Goal: Find specific page/section: Find specific page/section

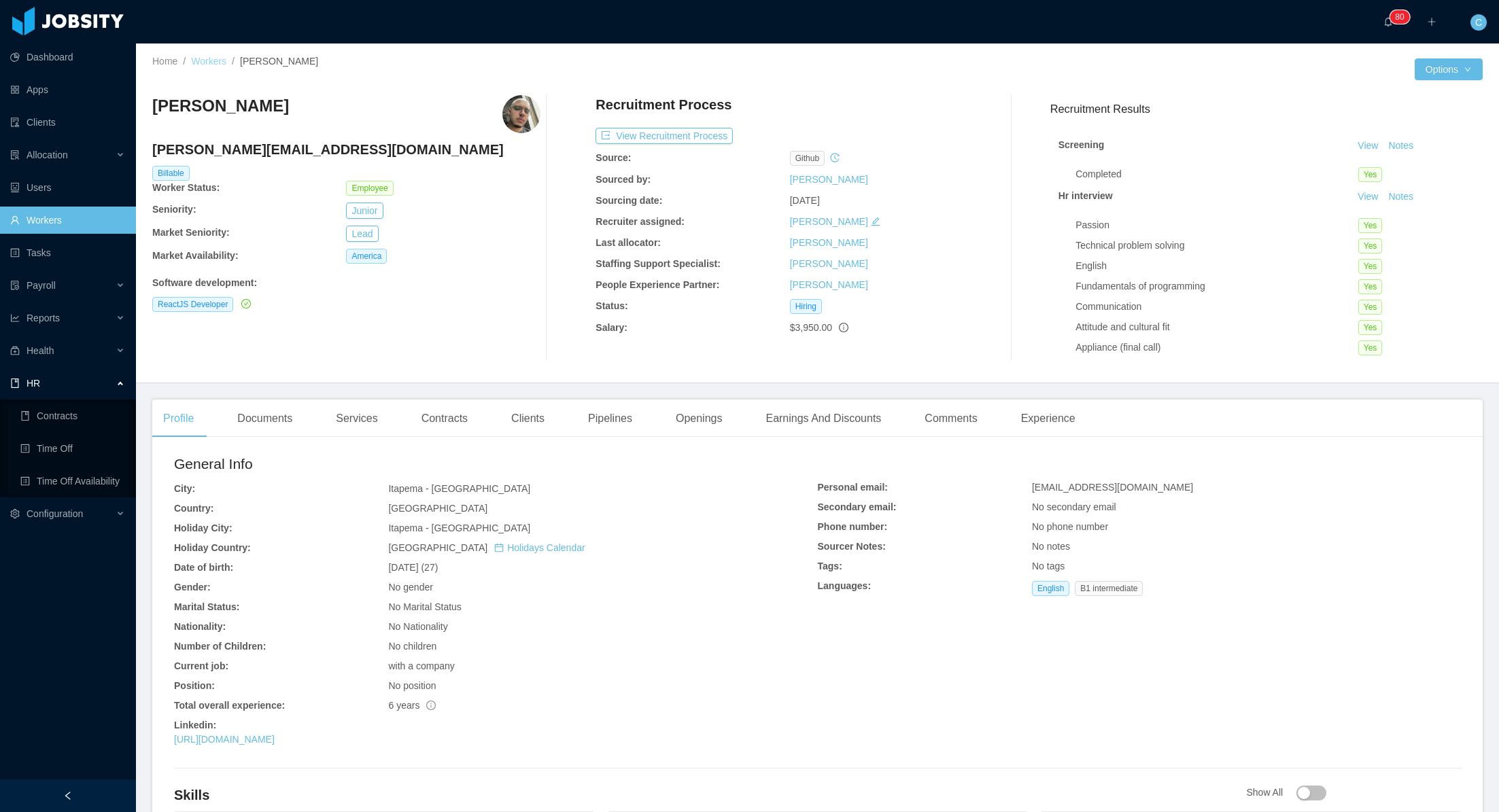
click at [204, 60] on link "Workers" at bounding box center [208, 61] width 36 height 11
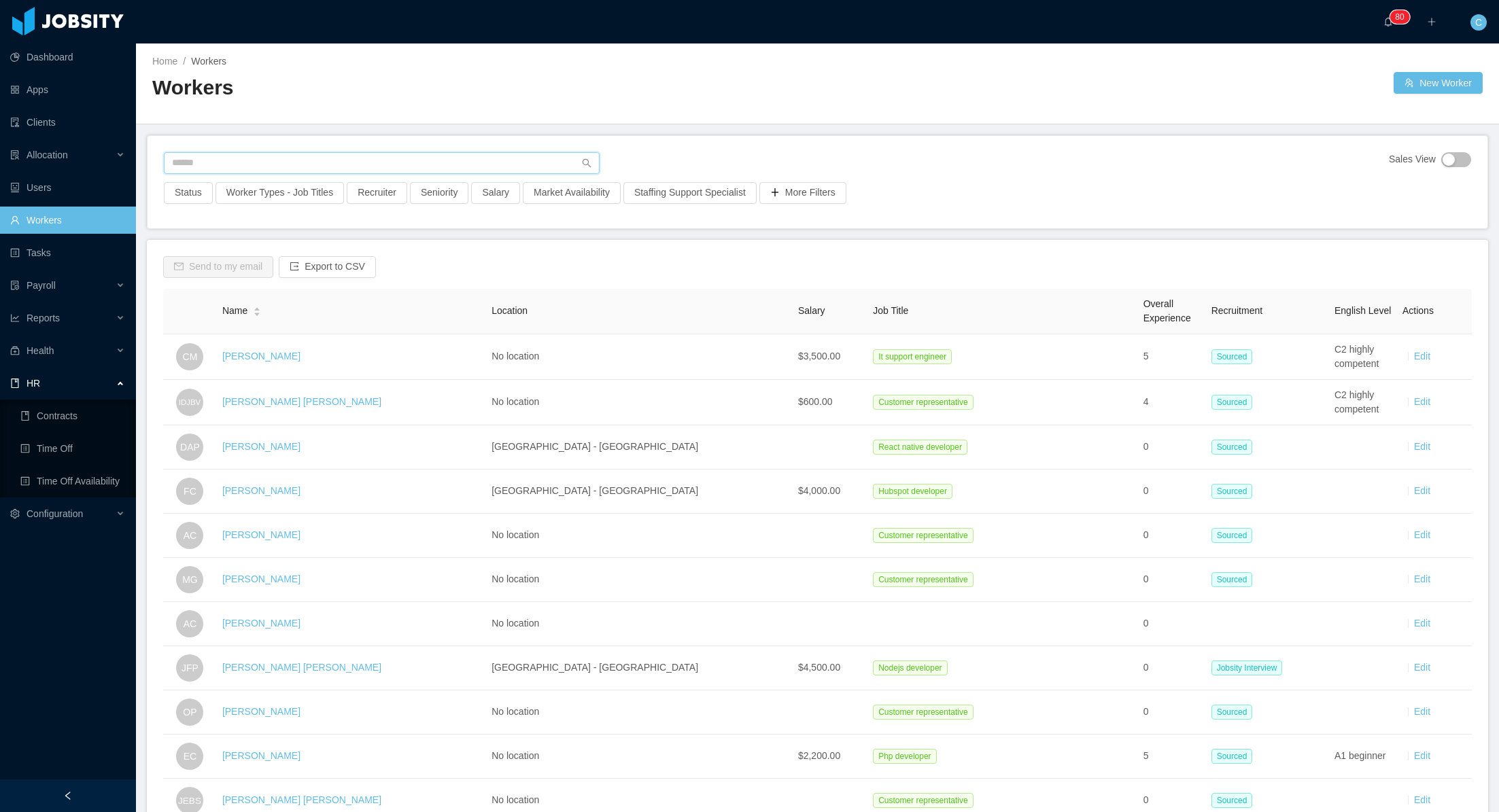
click at [334, 167] on input "text" at bounding box center [381, 163] width 436 height 22
type input "**********"
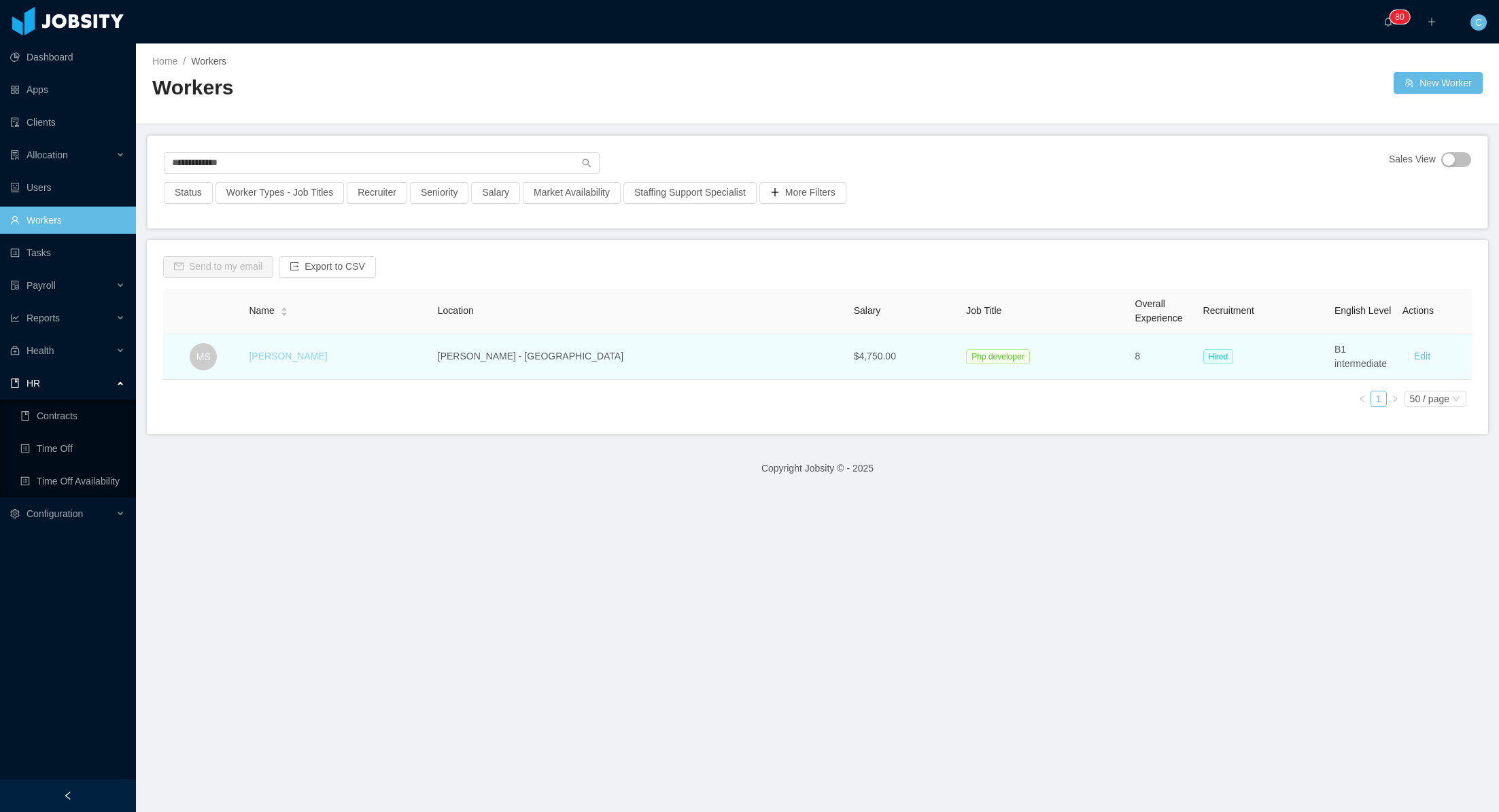
click at [289, 355] on link "[PERSON_NAME]" at bounding box center [288, 355] width 78 height 11
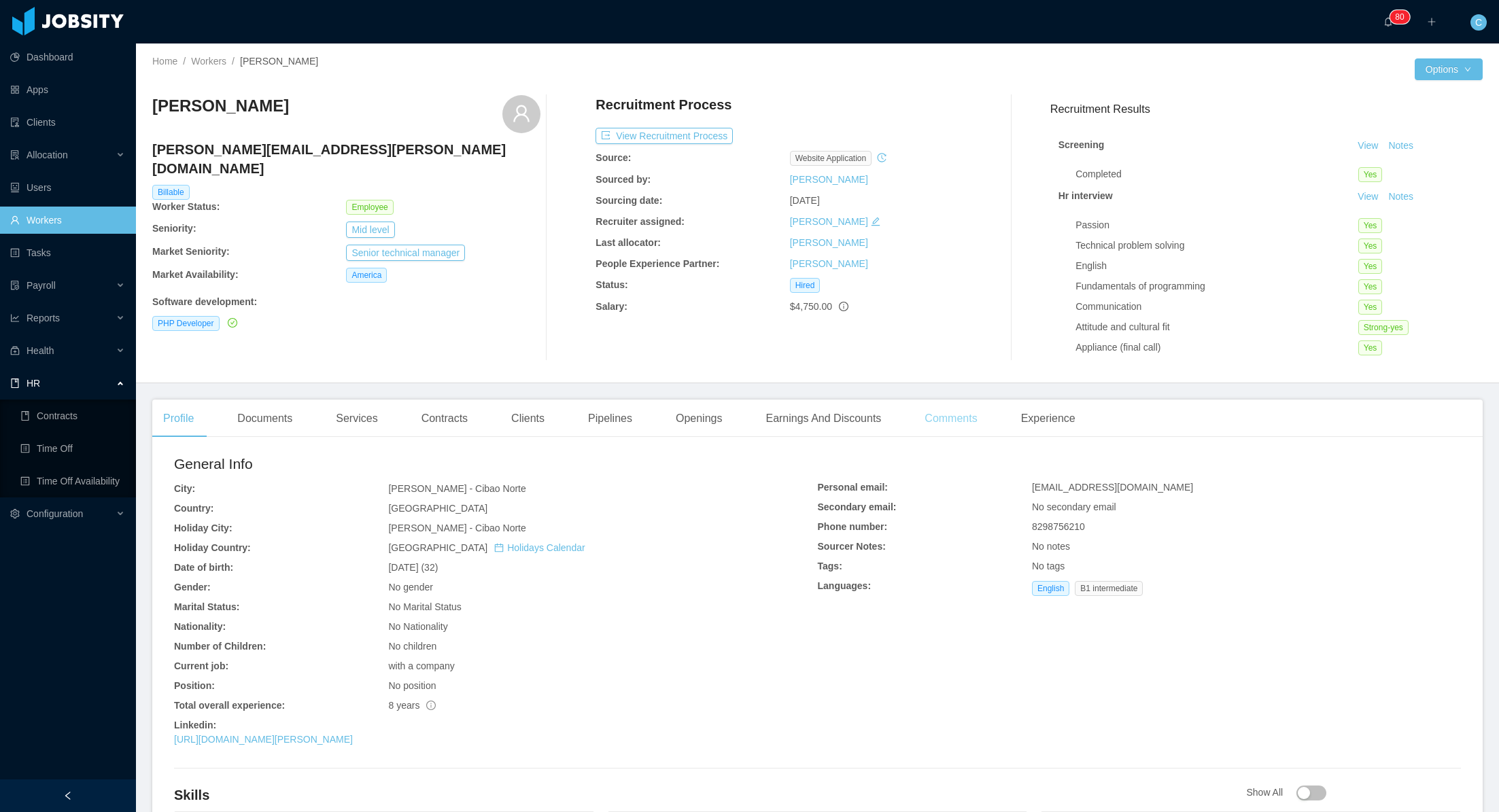
click at [965, 422] on div "Comments" at bounding box center [950, 419] width 74 height 38
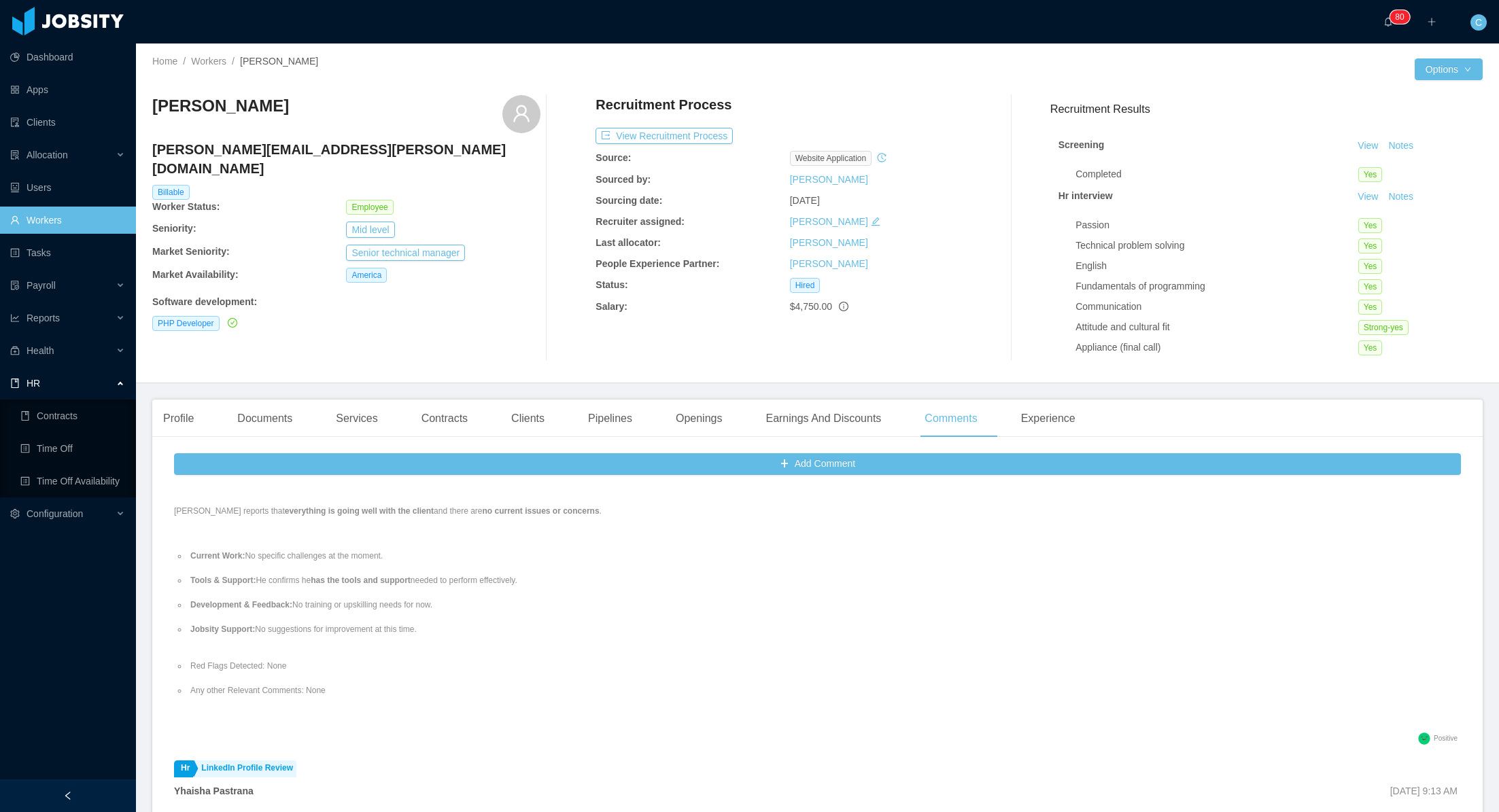
scroll to position [869, 0]
